Goal: Navigation & Orientation: Find specific page/section

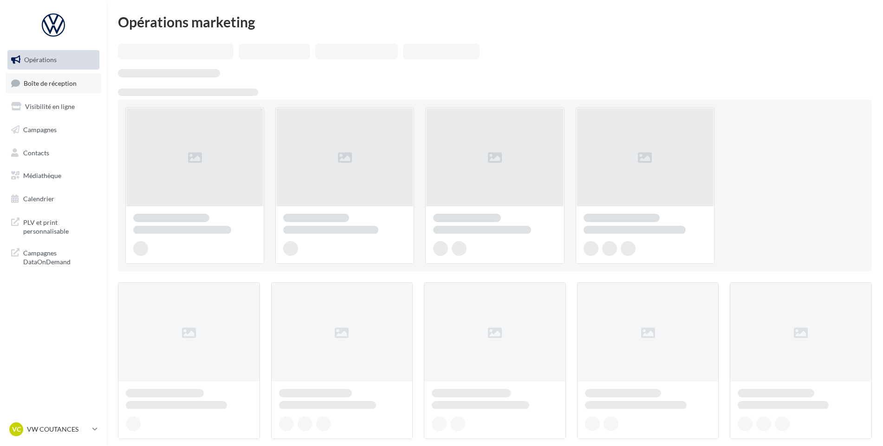
click at [72, 86] on span "Boîte de réception" at bounding box center [50, 83] width 53 height 8
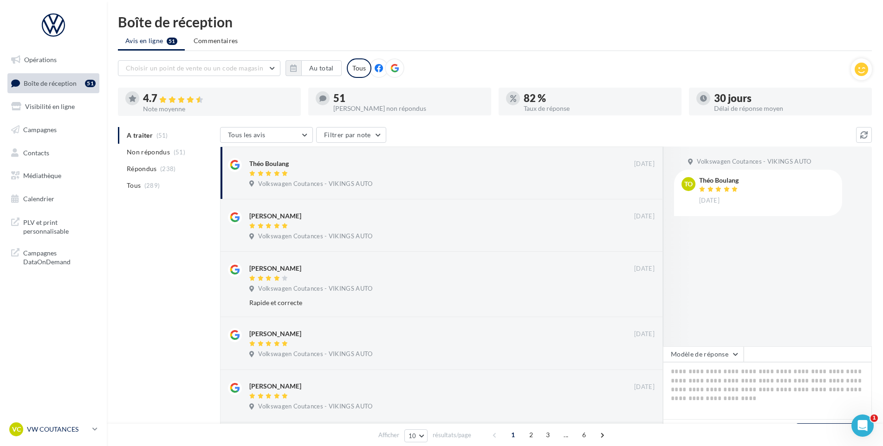
click at [47, 429] on p "VW COUTANCES" at bounding box center [58, 429] width 62 height 9
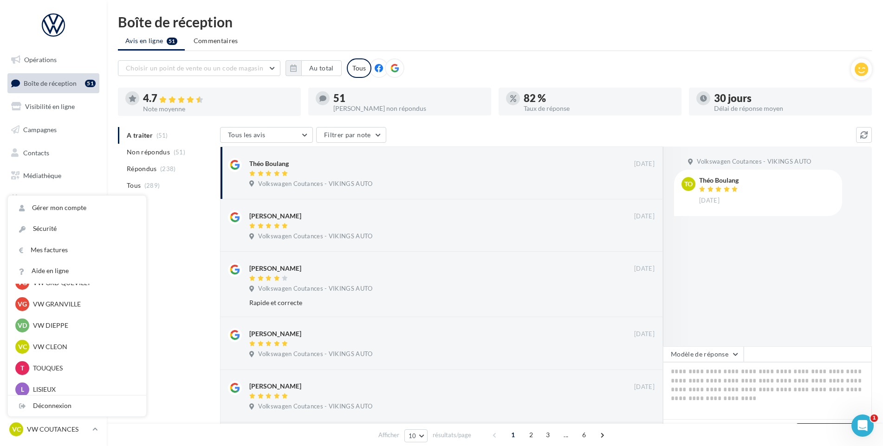
scroll to position [160, 0]
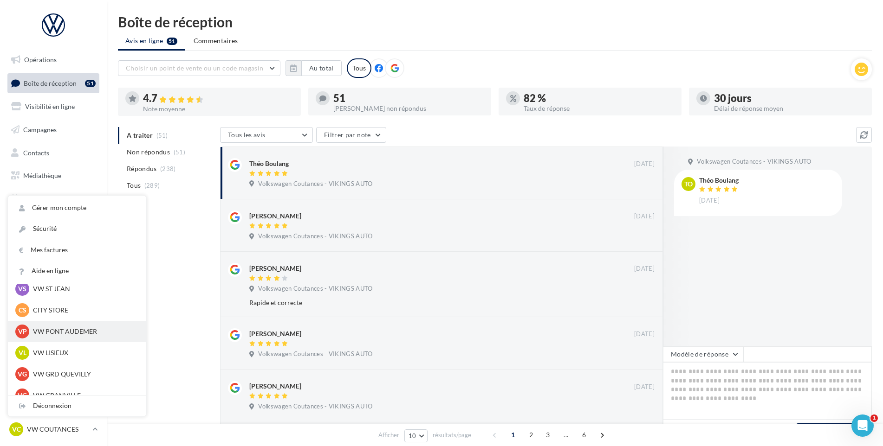
click at [63, 333] on p "VW PONT AUDEMER" at bounding box center [84, 331] width 102 height 9
